Goal: Information Seeking & Learning: Understand process/instructions

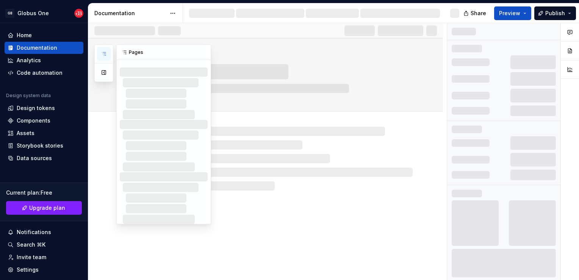
click at [105, 51] on icon "button" at bounding box center [104, 54] width 6 height 6
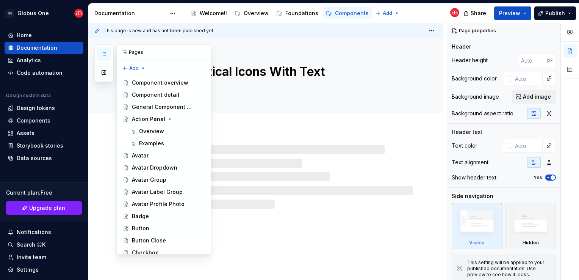
click at [105, 60] on button "button" at bounding box center [104, 54] width 14 height 14
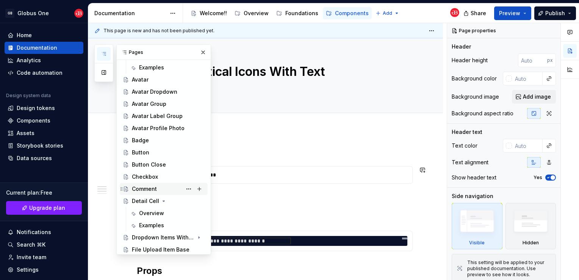
scroll to position [114, 0]
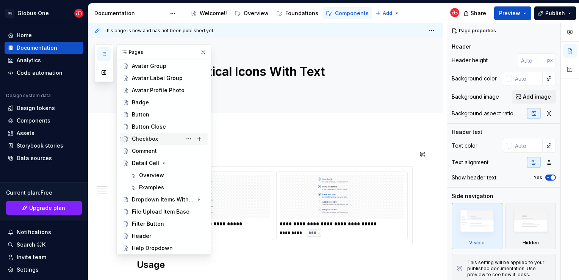
click at [153, 142] on div "Checkbox" at bounding box center [145, 139] width 26 height 8
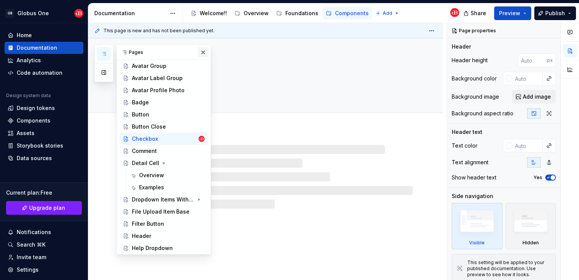
click at [198, 54] on button "button" at bounding box center [203, 52] width 11 height 11
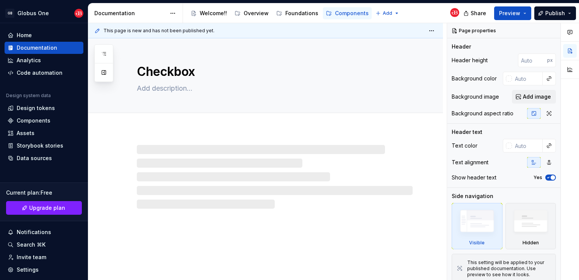
type textarea "*"
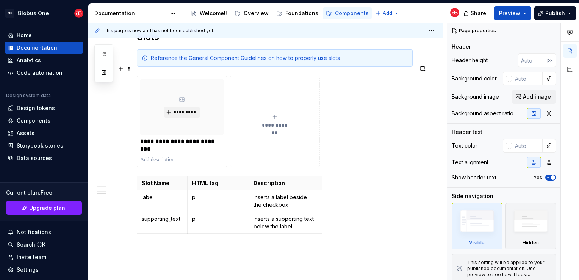
scroll to position [600, 0]
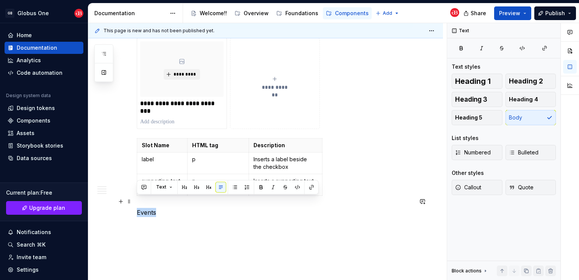
drag, startPoint x: 170, startPoint y: 197, endPoint x: 137, endPoint y: 197, distance: 32.6
click at [179, 188] on button "button" at bounding box center [184, 186] width 11 height 11
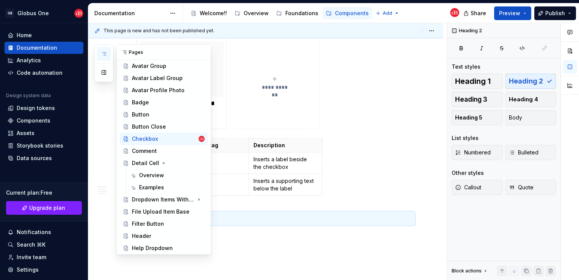
click at [103, 53] on icon "button" at bounding box center [104, 54] width 6 height 6
click at [144, 162] on div "Detail Cell" at bounding box center [145, 163] width 27 height 8
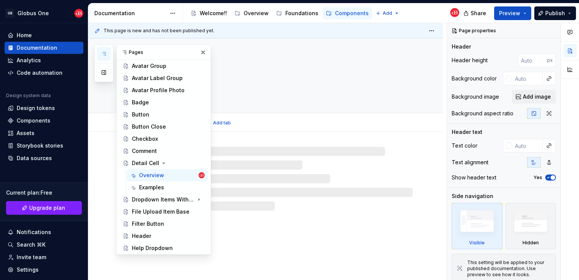
click at [265, 82] on textarea at bounding box center [273, 88] width 276 height 12
click at [198, 52] on button "button" at bounding box center [203, 52] width 11 height 11
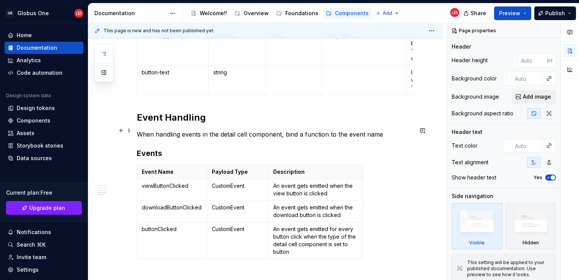
scroll to position [836, 0]
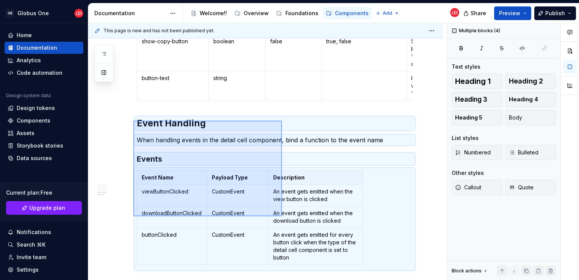
drag, startPoint x: 133, startPoint y: 120, endPoint x: 282, endPoint y: 216, distance: 177.0
click at [282, 216] on div "**********" at bounding box center [267, 151] width 358 height 257
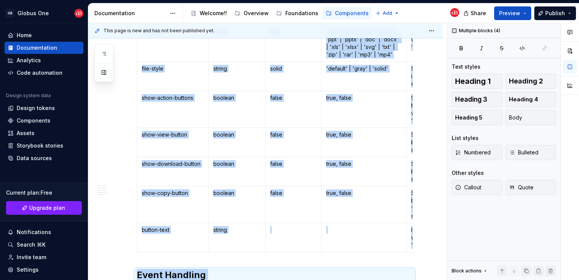
scroll to position [571, 0]
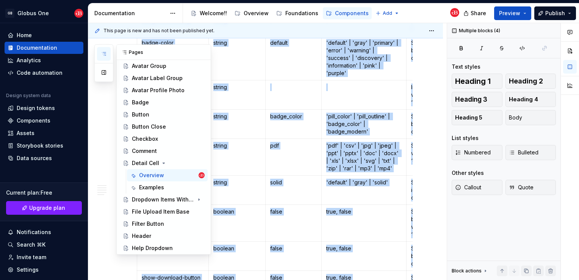
click at [98, 56] on button "button" at bounding box center [104, 54] width 14 height 14
drag, startPoint x: 146, startPoint y: 139, endPoint x: 130, endPoint y: 173, distance: 37.6
click at [146, 139] on div "Checkbox" at bounding box center [145, 139] width 26 height 8
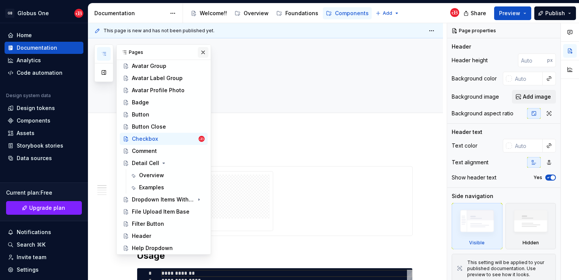
click at [198, 55] on button "button" at bounding box center [203, 52] width 11 height 11
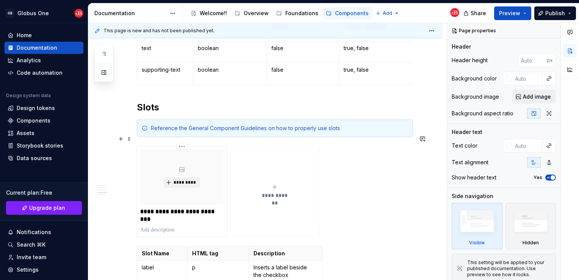
scroll to position [626, 0]
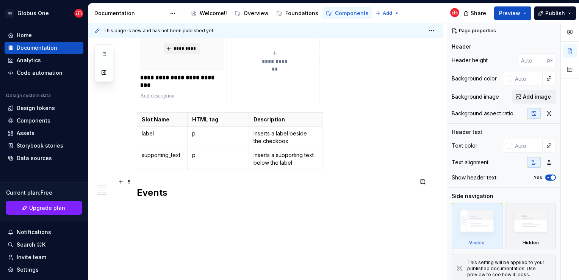
click at [141, 186] on h2 "Events" at bounding box center [275, 192] width 276 height 12
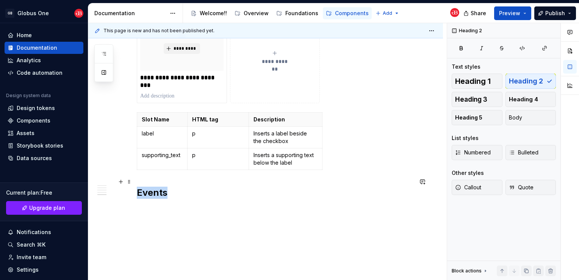
click at [141, 186] on h2 "Events" at bounding box center [275, 192] width 276 height 12
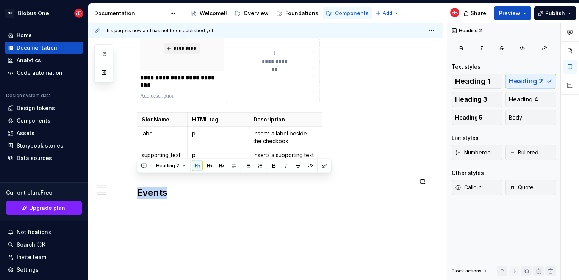
type textarea "*"
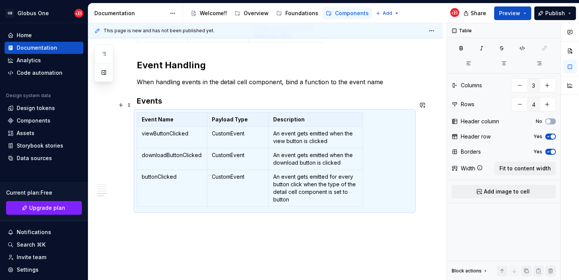
scroll to position [764, 0]
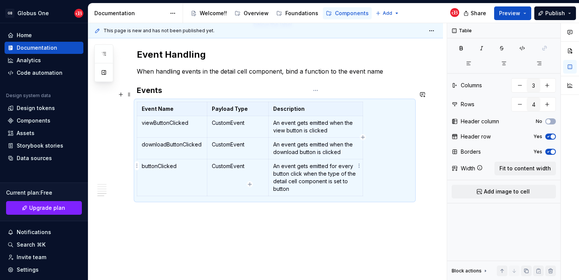
click at [297, 180] on p "An event gets emitted for every button click when the type of the detail cell c…" at bounding box center [315, 177] width 85 height 30
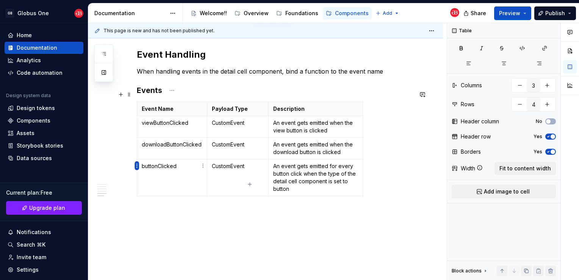
click at [136, 165] on html "GB Globus One Home Documentation Analytics Code automation Design system data D…" at bounding box center [289, 140] width 579 height 280
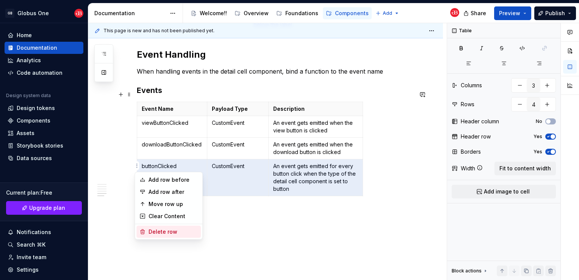
click at [148, 226] on div "Delete row" at bounding box center [168, 231] width 64 height 12
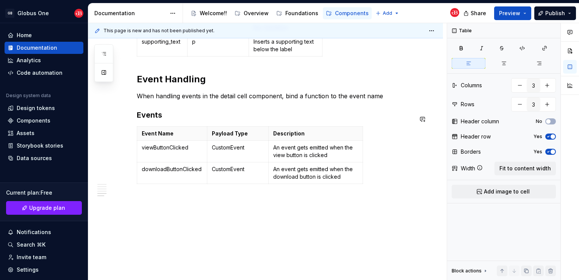
scroll to position [727, 0]
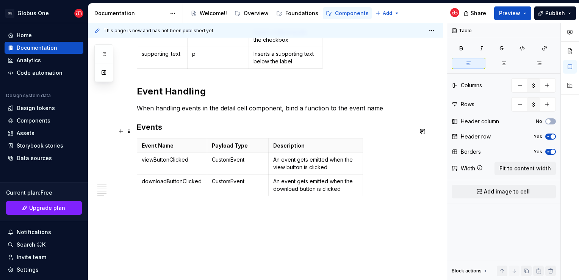
click at [137, 172] on html "GB Globus One Home Documentation Analytics Code automation Design system data D…" at bounding box center [289, 140] width 579 height 280
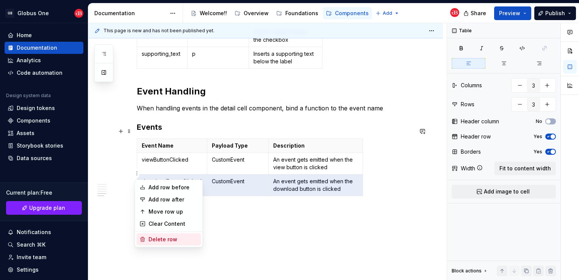
drag, startPoint x: 170, startPoint y: 238, endPoint x: 148, endPoint y: 197, distance: 47.1
click at [170, 238] on div "Delete row" at bounding box center [172, 239] width 49 height 8
type input "2"
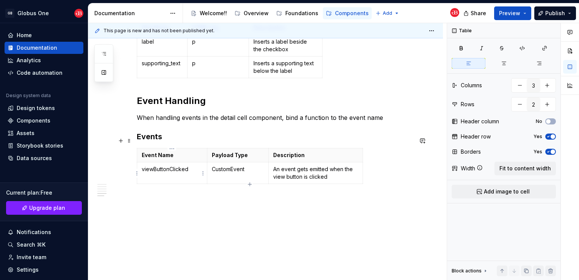
scroll to position [706, 0]
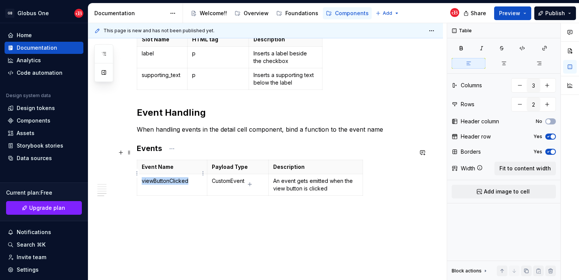
click at [172, 177] on p "viewButtonClicked" at bounding box center [172, 181] width 61 height 8
click at [237, 151] on html "GB Globus One Home Documentation Analytics Code automation Design system data D…" at bounding box center [289, 140] width 579 height 280
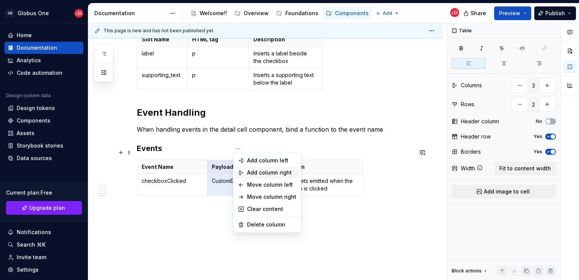
click at [264, 169] on div "Add column right" at bounding box center [271, 173] width 49 height 8
type input "4"
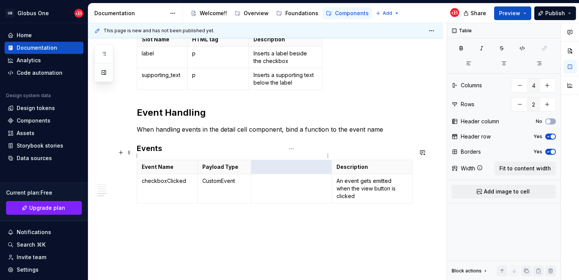
click at [271, 163] on p at bounding box center [291, 167] width 71 height 8
click at [276, 177] on p at bounding box center [291, 181] width 71 height 8
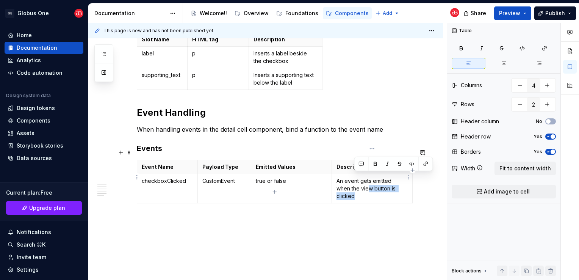
drag, startPoint x: 357, startPoint y: 183, endPoint x: 380, endPoint y: 175, distance: 24.6
click at [380, 177] on p "An event gets emitted when the view button is clicked" at bounding box center [371, 188] width 71 height 23
click at [355, 179] on p "Antton is clicked event gets emitted when the view bu" at bounding box center [371, 184] width 71 height 15
click at [355, 178] on p "Antton is clicked event gets emitted when the view bu" at bounding box center [371, 184] width 71 height 15
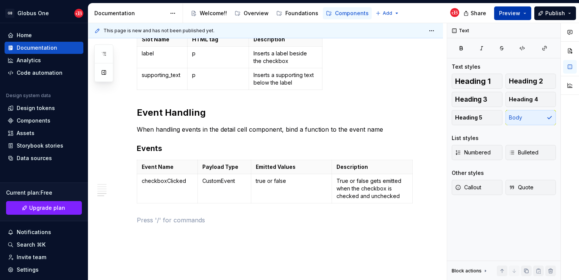
click at [498, 17] on button "Preview" at bounding box center [512, 13] width 37 height 14
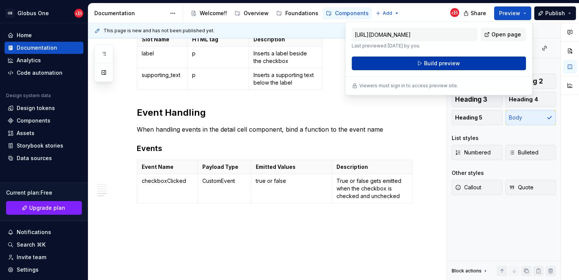
click at [439, 66] on span "Build preview" at bounding box center [442, 63] width 36 height 8
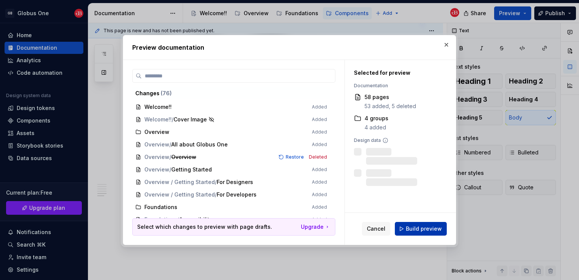
click at [418, 227] on span "Build preview" at bounding box center [424, 229] width 36 height 8
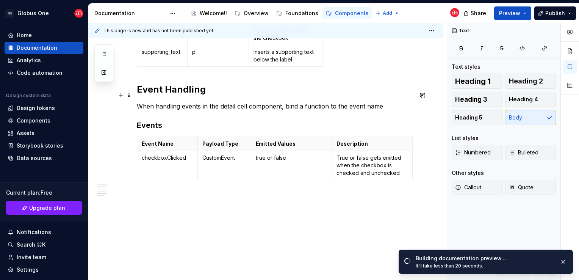
scroll to position [732, 0]
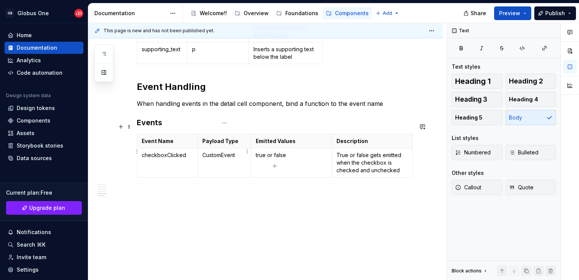
type textarea "*"
